Goal: Check status: Check status

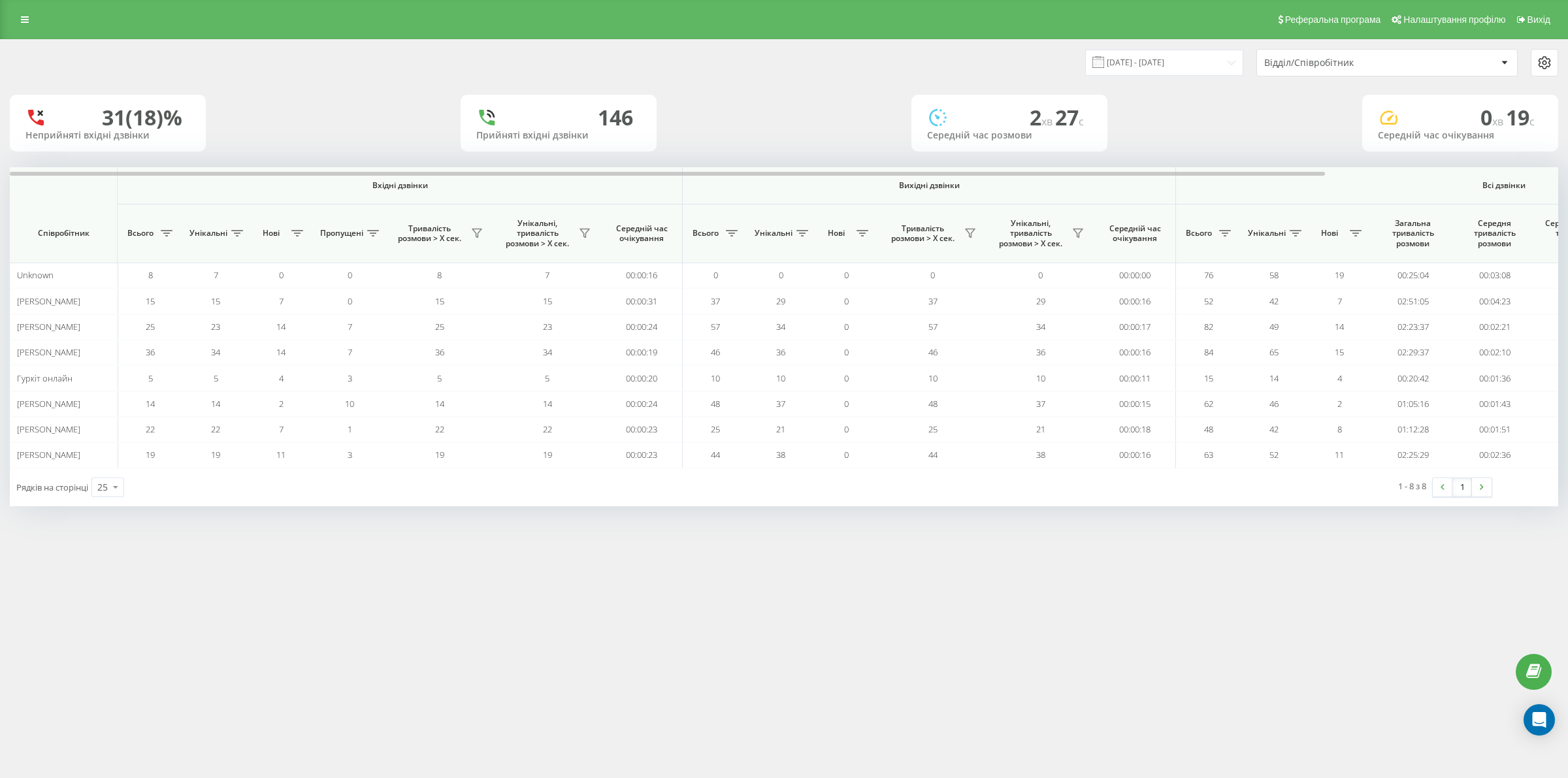
drag, startPoint x: 489, startPoint y: 636, endPoint x: 441, endPoint y: 755, distance: 128.3
click at [482, 639] on div "Реферальна програма Налаштування профілю Вихід 19.08.2025 - 19.08.2025 Відділ/С…" at bounding box center [784, 389] width 1568 height 778
